Goal: Task Accomplishment & Management: Manage account settings

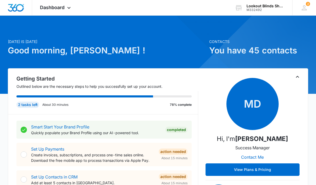
click at [72, 9] on icon at bounding box center [69, 8] width 6 height 6
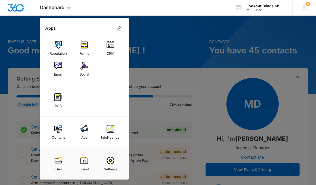
click at [111, 132] on img at bounding box center [110, 129] width 8 height 8
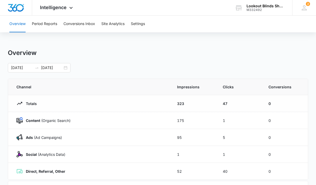
click at [82, 24] on button "Conversions Inbox" at bounding box center [79, 24] width 32 height 17
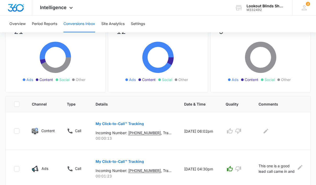
scroll to position [73, 0]
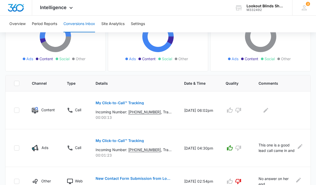
click at [37, 112] on img at bounding box center [35, 110] width 6 height 6
click at [38, 111] on img at bounding box center [35, 110] width 6 height 6
click at [40, 114] on td "Content" at bounding box center [43, 111] width 35 height 38
click at [41, 109] on p "Content" at bounding box center [47, 109] width 13 height 5
click at [19, 110] on div at bounding box center [16, 110] width 5 height 5
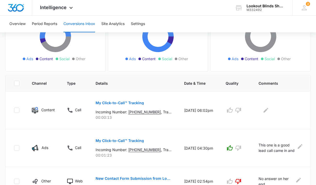
click at [14, 110] on input "checkbox" at bounding box center [14, 110] width 0 height 0
click at [43, 113] on p "Content" at bounding box center [47, 109] width 13 height 5
click at [19, 110] on icon at bounding box center [16, 110] width 5 height 5
click at [14, 110] on input "checkbox" at bounding box center [14, 110] width 0 height 0
checkbox input "false"
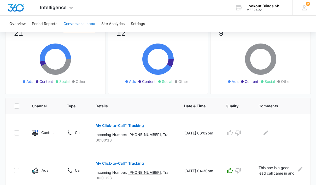
scroll to position [49, 0]
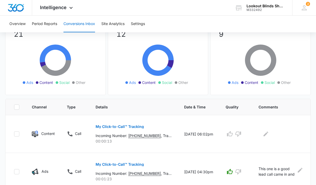
click at [141, 137] on p "Incoming Number: [PHONE_NUMBER] , Tracking Number: [PHONE_NUMBER] , Ring To: [P…" at bounding box center [133, 135] width 76 height 5
